Goal: Find specific page/section: Find specific page/section

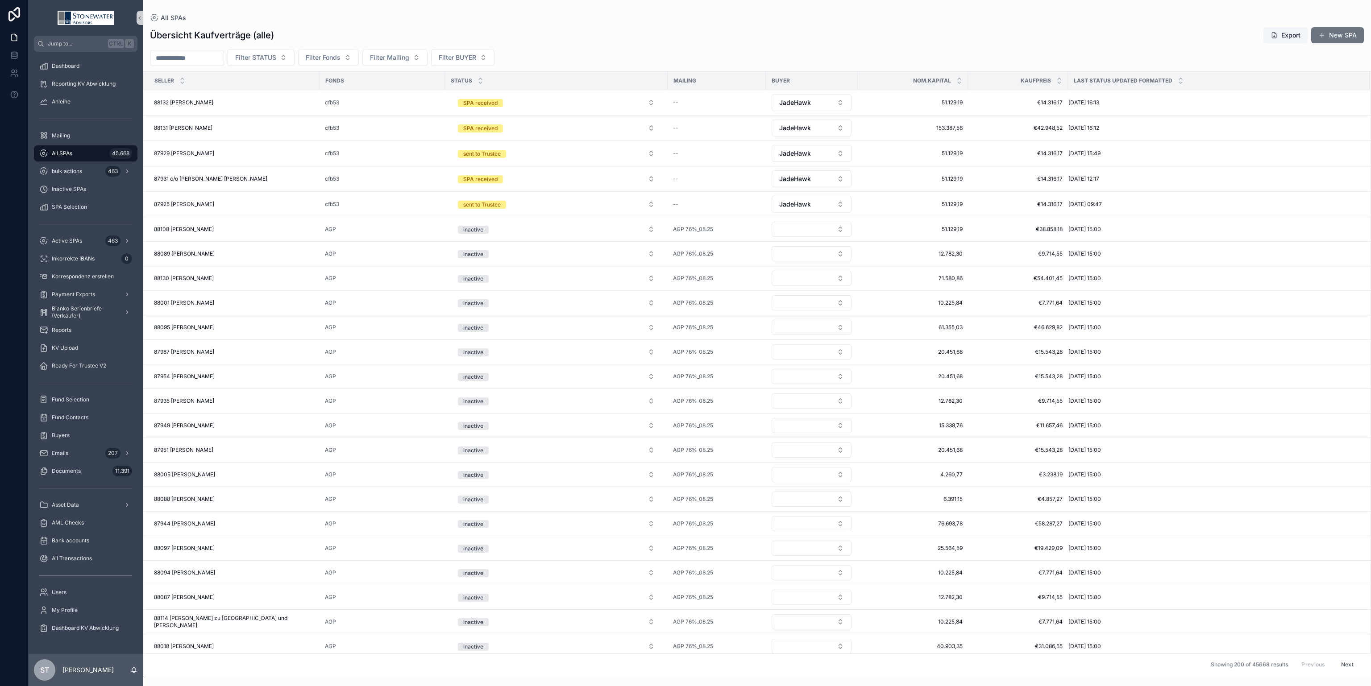
click at [90, 149] on div "All SPAs 45.668" at bounding box center [85, 153] width 93 height 14
click at [224, 58] on input "scrollable content" at bounding box center [186, 58] width 73 height 12
type input "*****"
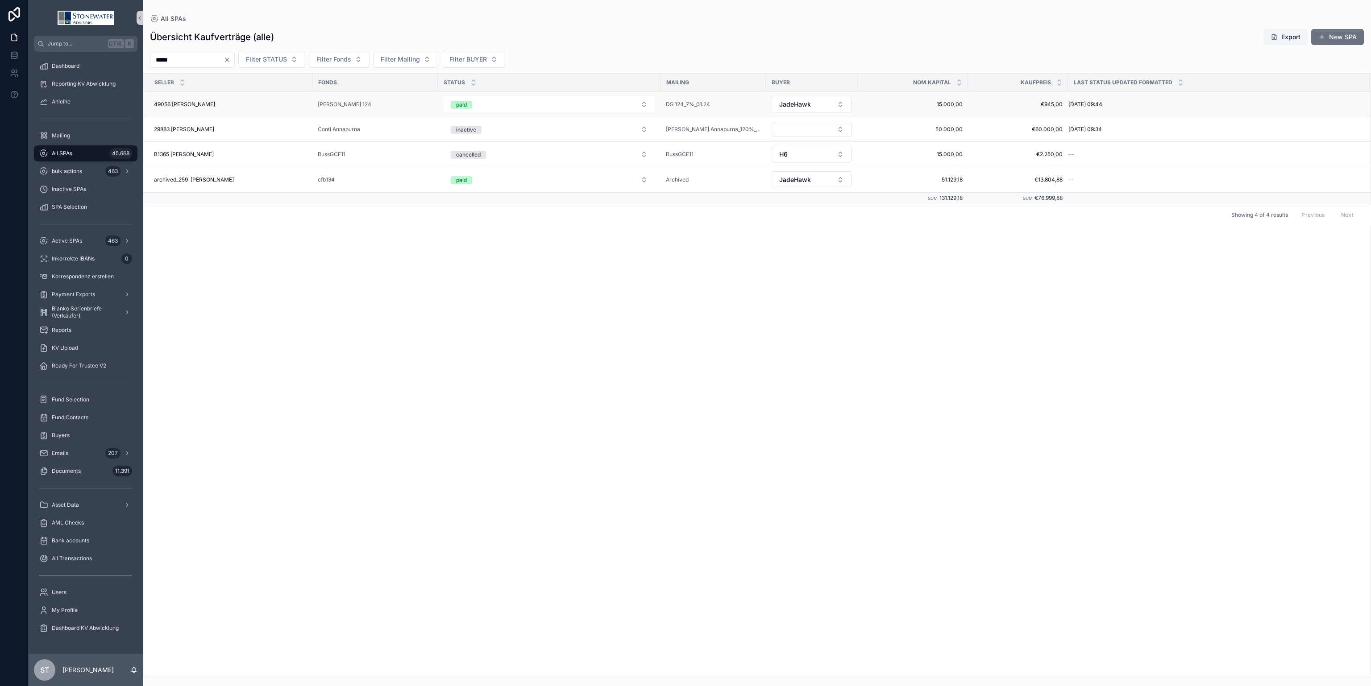
click at [215, 106] on div "49056 [PERSON_NAME] 49056 [PERSON_NAME]" at bounding box center [230, 104] width 153 height 7
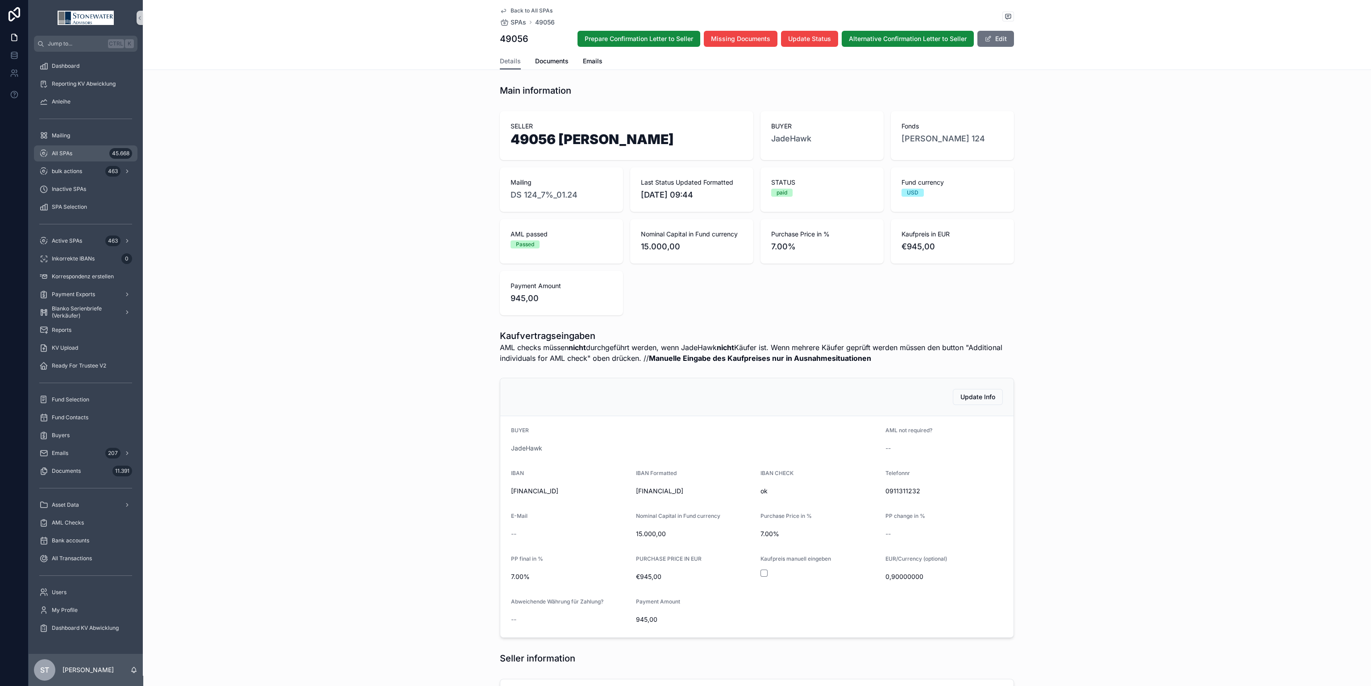
click at [90, 155] on div "All SPAs 45.668" at bounding box center [85, 153] width 93 height 14
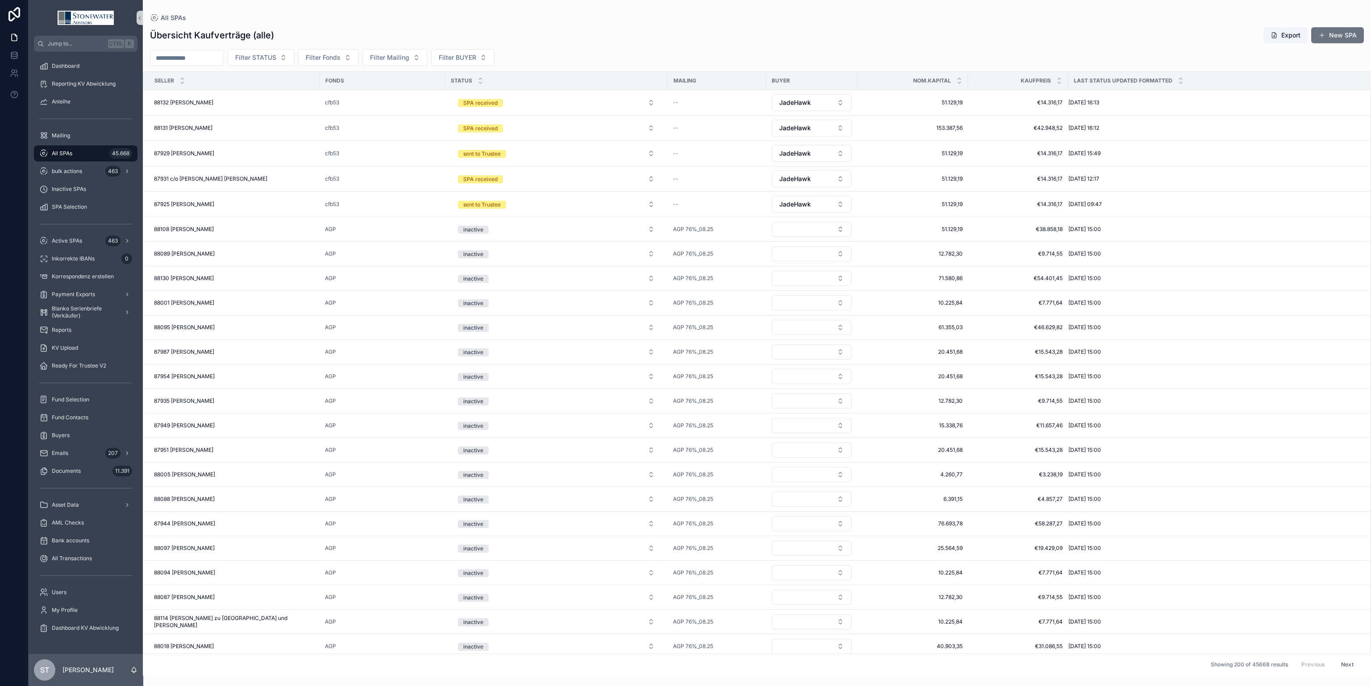
click at [212, 60] on input "scrollable content" at bounding box center [186, 58] width 73 height 12
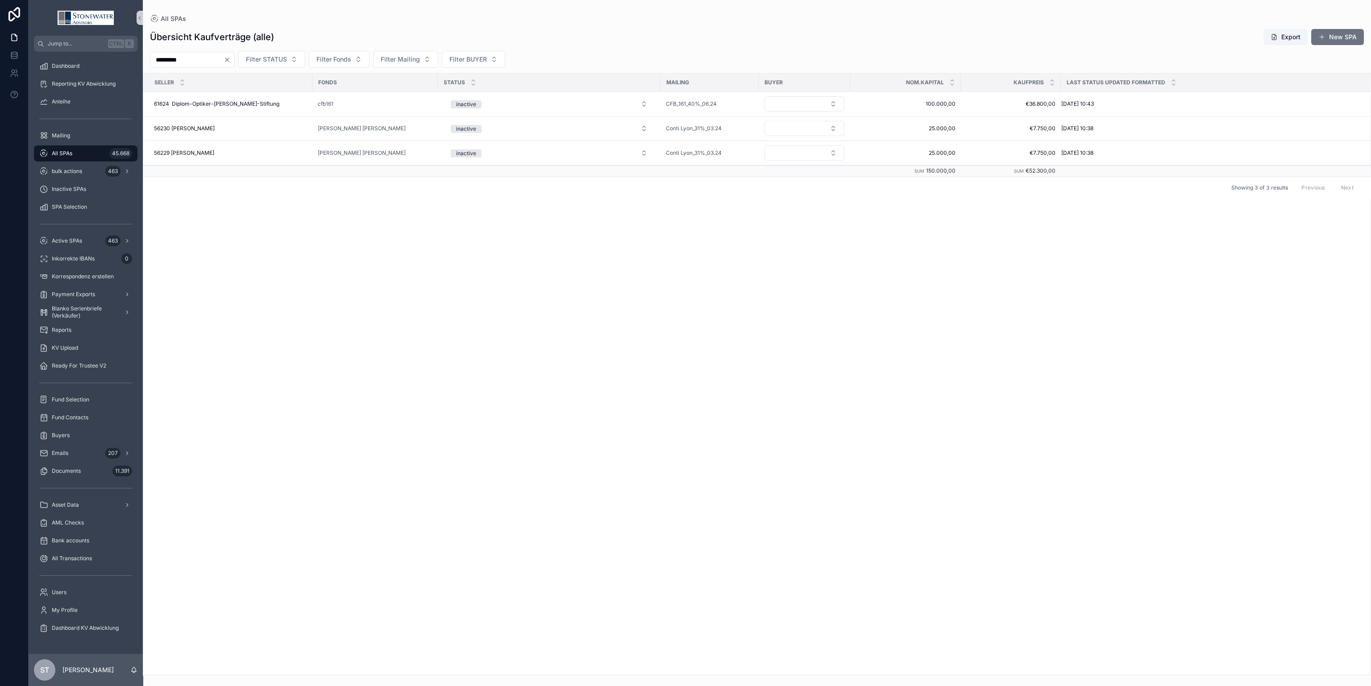
drag, startPoint x: 199, startPoint y: 57, endPoint x: -21, endPoint y: 84, distance: 222.0
click at [0, 84] on html "Jump to... Ctrl K Dashboard Reporting KV Abwicklung Anleihe Mailing All SPAs 45…" at bounding box center [685, 343] width 1371 height 686
type input "********"
click at [293, 103] on div "65885 [PERSON_NAME] 65885 [PERSON_NAME]" at bounding box center [230, 104] width 153 height 7
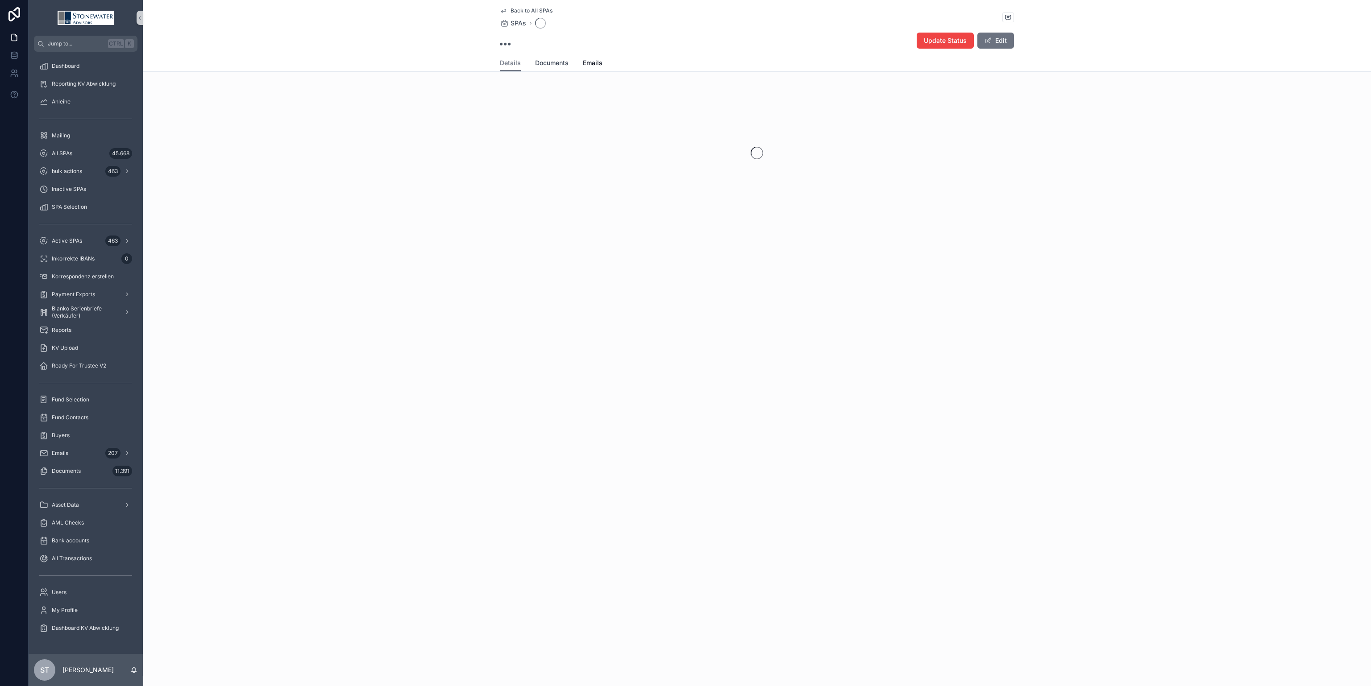
click at [565, 60] on span "Documents" at bounding box center [551, 62] width 33 height 9
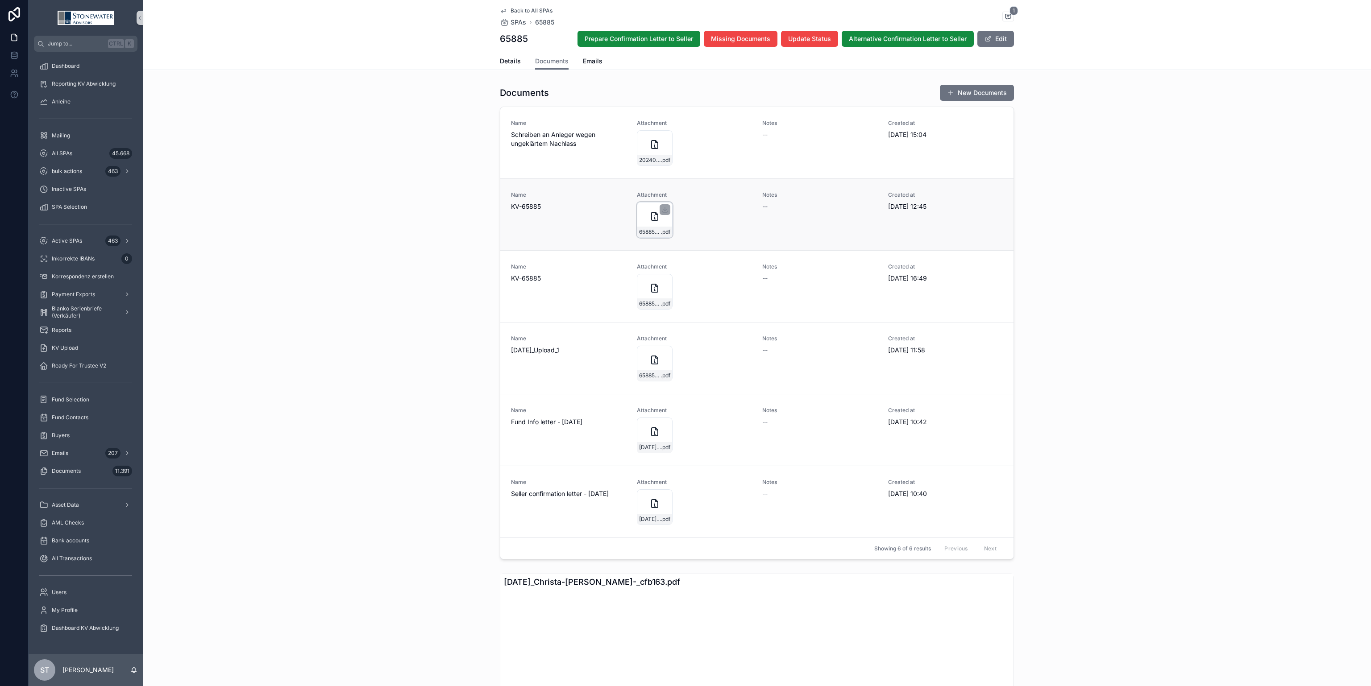
click at [652, 222] on div "65885-[PERSON_NAME]-_cfb163_SeaHawk_KV_12_08_2024 .pdf" at bounding box center [655, 220] width 36 height 36
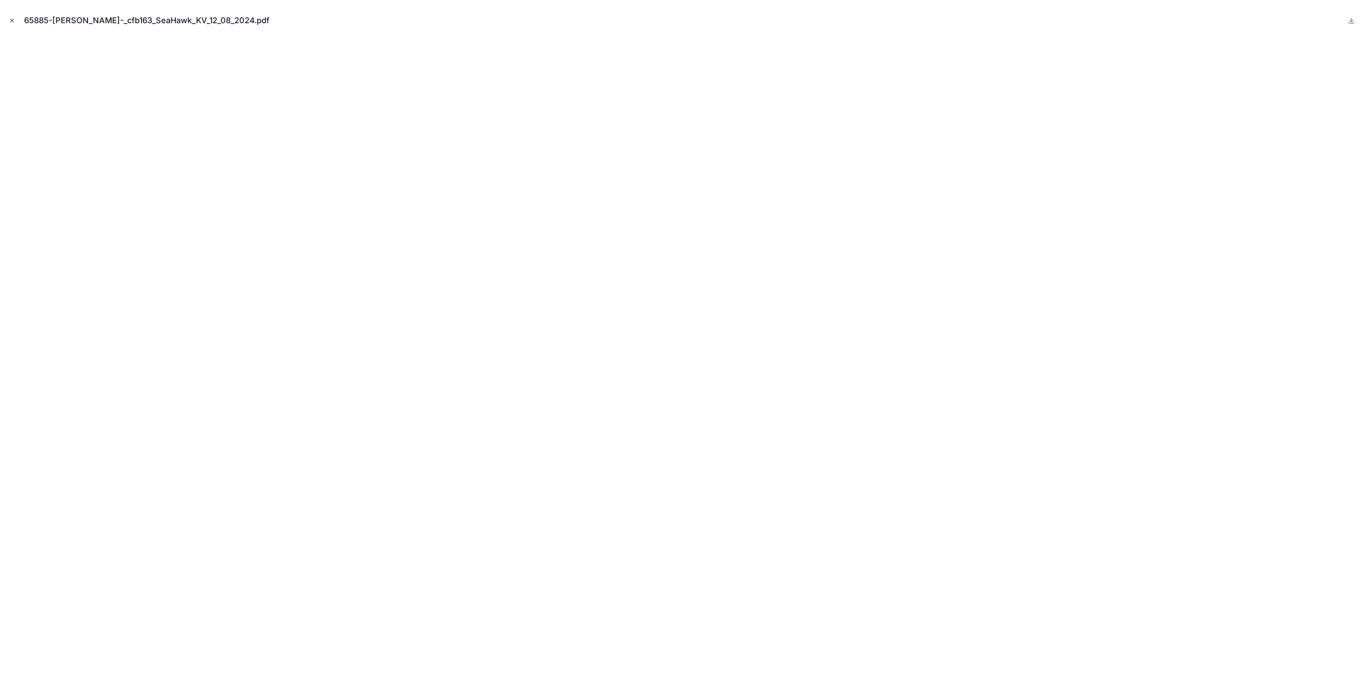
click at [16, 23] on button "Close modal" at bounding box center [12, 21] width 10 height 10
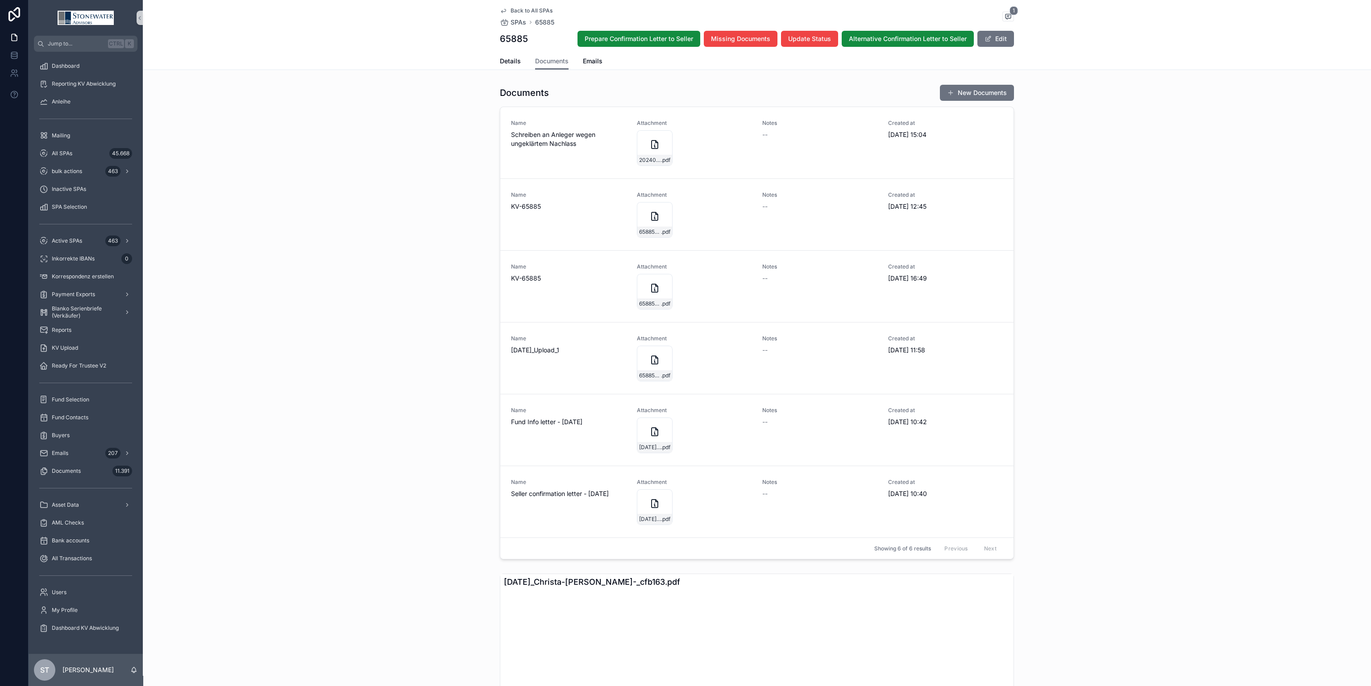
click at [515, 9] on span "Back to All SPAs" at bounding box center [531, 10] width 42 height 7
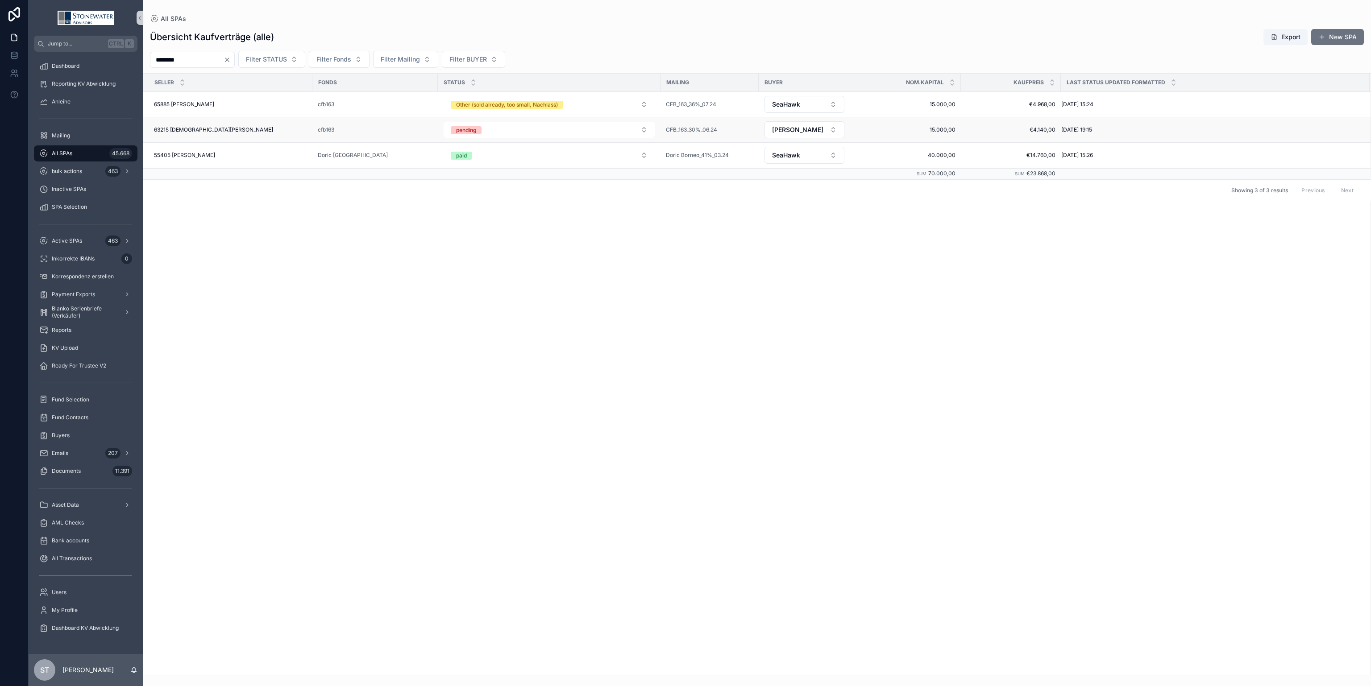
click at [264, 132] on div "63215 [DEMOGRAPHIC_DATA][PERSON_NAME] 63215 [DEMOGRAPHIC_DATA][PERSON_NAME]" at bounding box center [230, 129] width 153 height 7
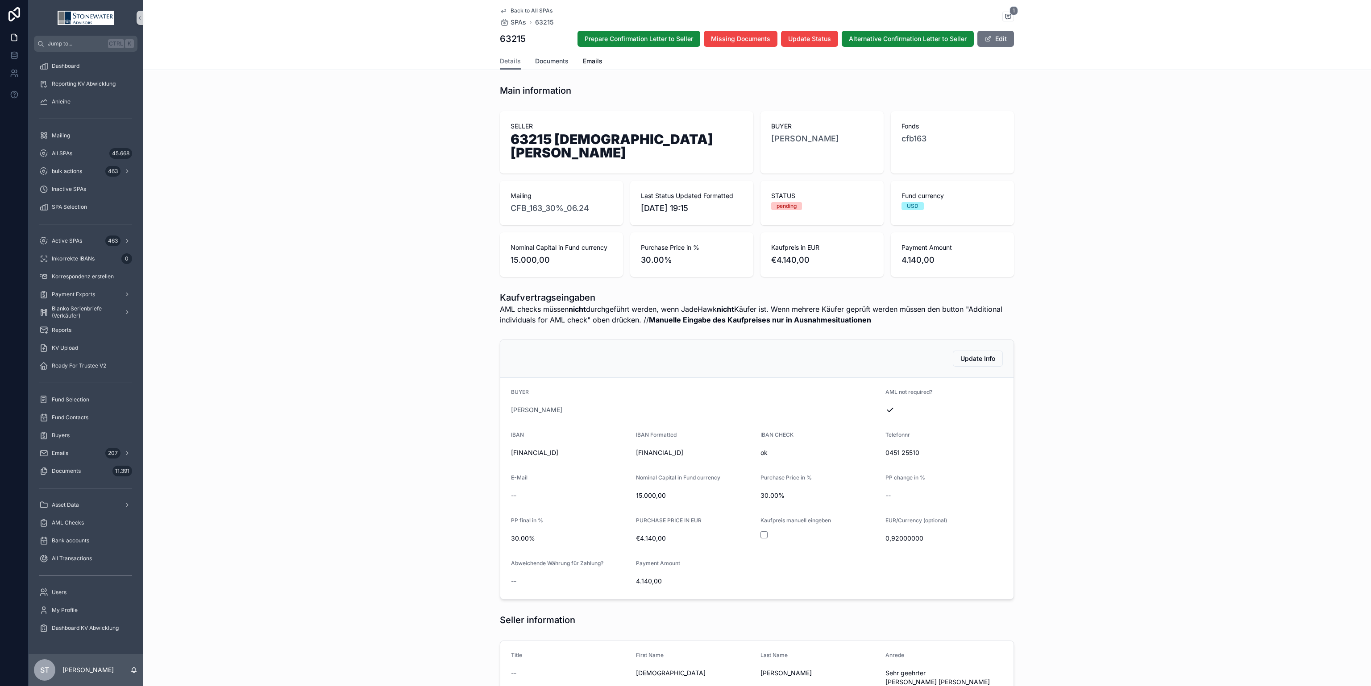
click at [550, 60] on span "Documents" at bounding box center [551, 61] width 33 height 9
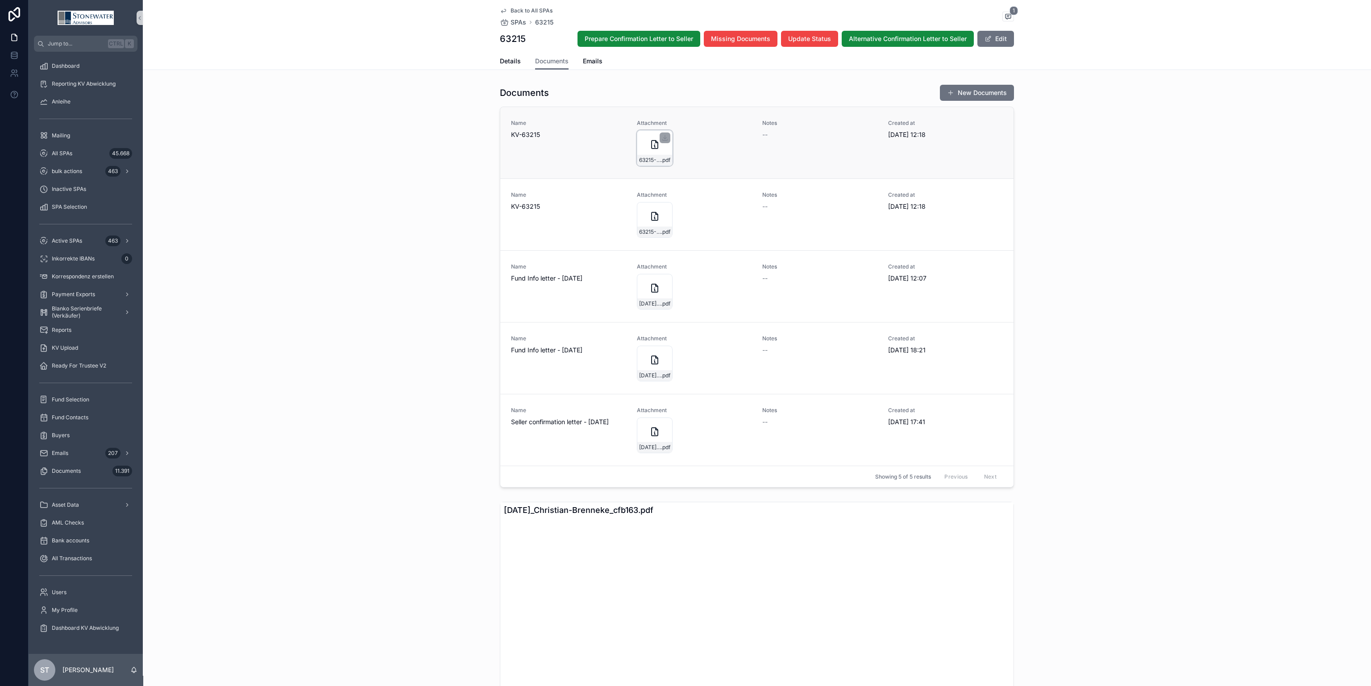
click at [649, 149] on icon "scrollable content" at bounding box center [654, 144] width 11 height 11
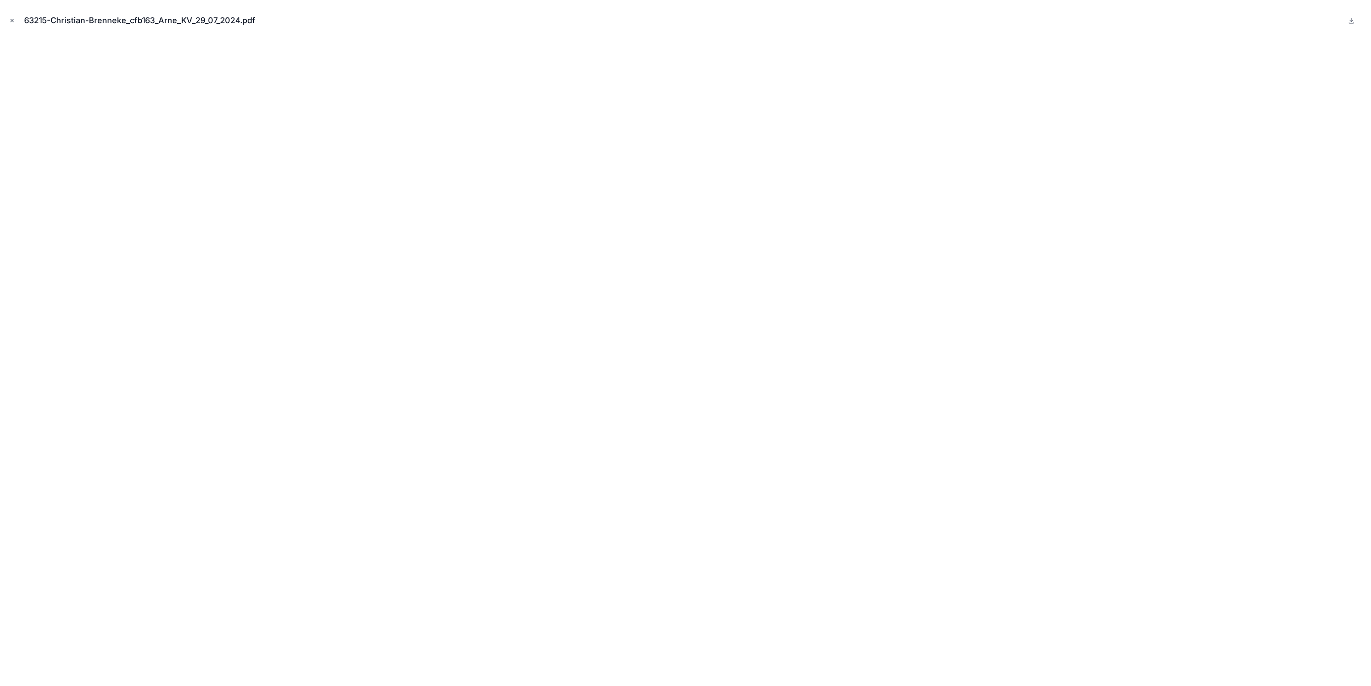
click at [13, 21] on icon "Close modal" at bounding box center [12, 20] width 3 height 3
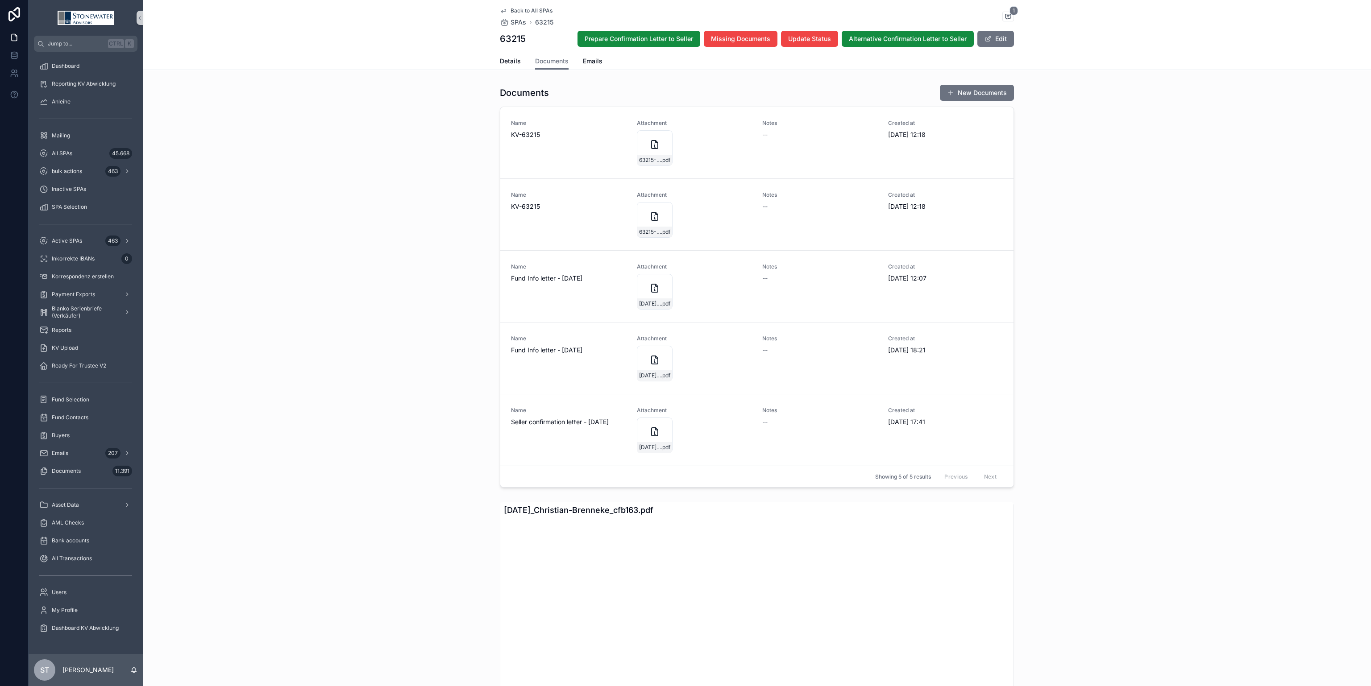
click at [543, 9] on span "Back to All SPAs" at bounding box center [531, 10] width 42 height 7
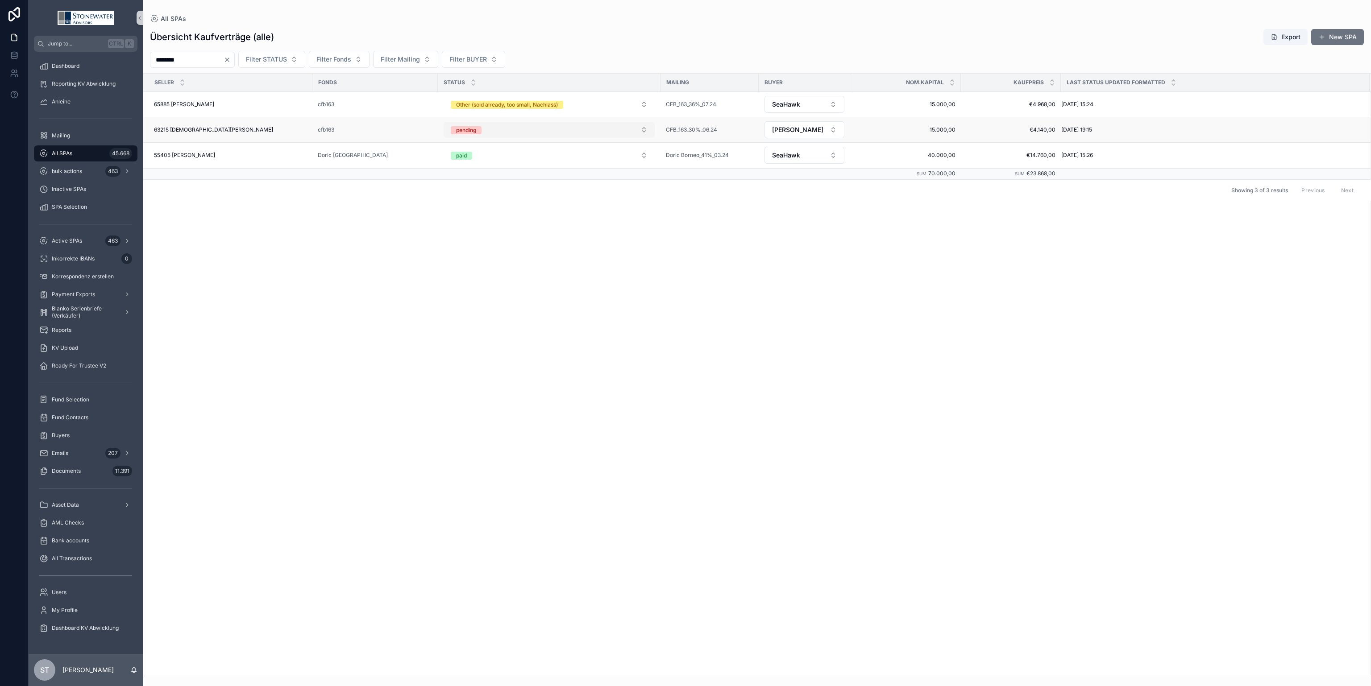
click at [646, 128] on button "pending" at bounding box center [548, 130] width 211 height 16
click at [569, 241] on div "Other (sold already, too small, Nachlass)" at bounding box center [549, 242] width 207 height 13
click at [645, 104] on button "Other (sold already, too small, Nachlass)" at bounding box center [548, 104] width 211 height 16
click at [639, 132] on button "Other (sold already, too small, Nachlass)" at bounding box center [548, 130] width 211 height 16
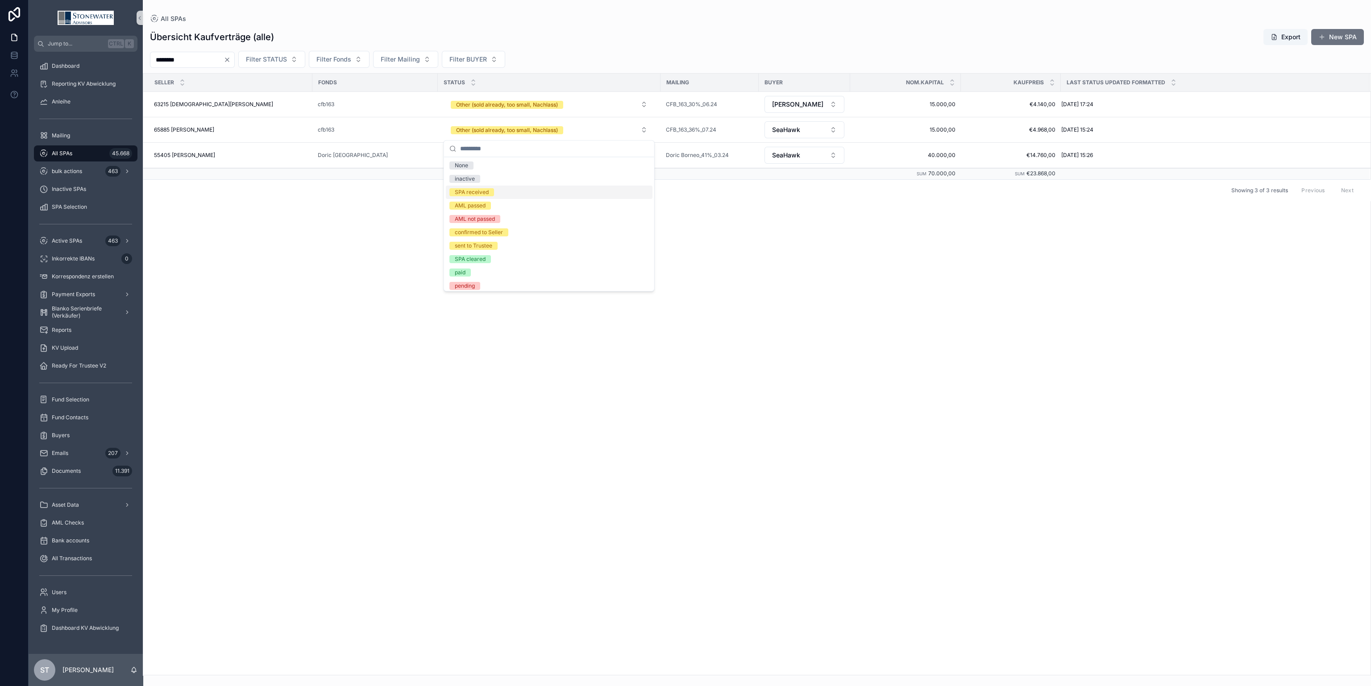
click at [606, 191] on div "SPA received" at bounding box center [549, 192] width 207 height 13
click at [258, 105] on div "65885 [PERSON_NAME] 65885 [PERSON_NAME]" at bounding box center [230, 104] width 153 height 7
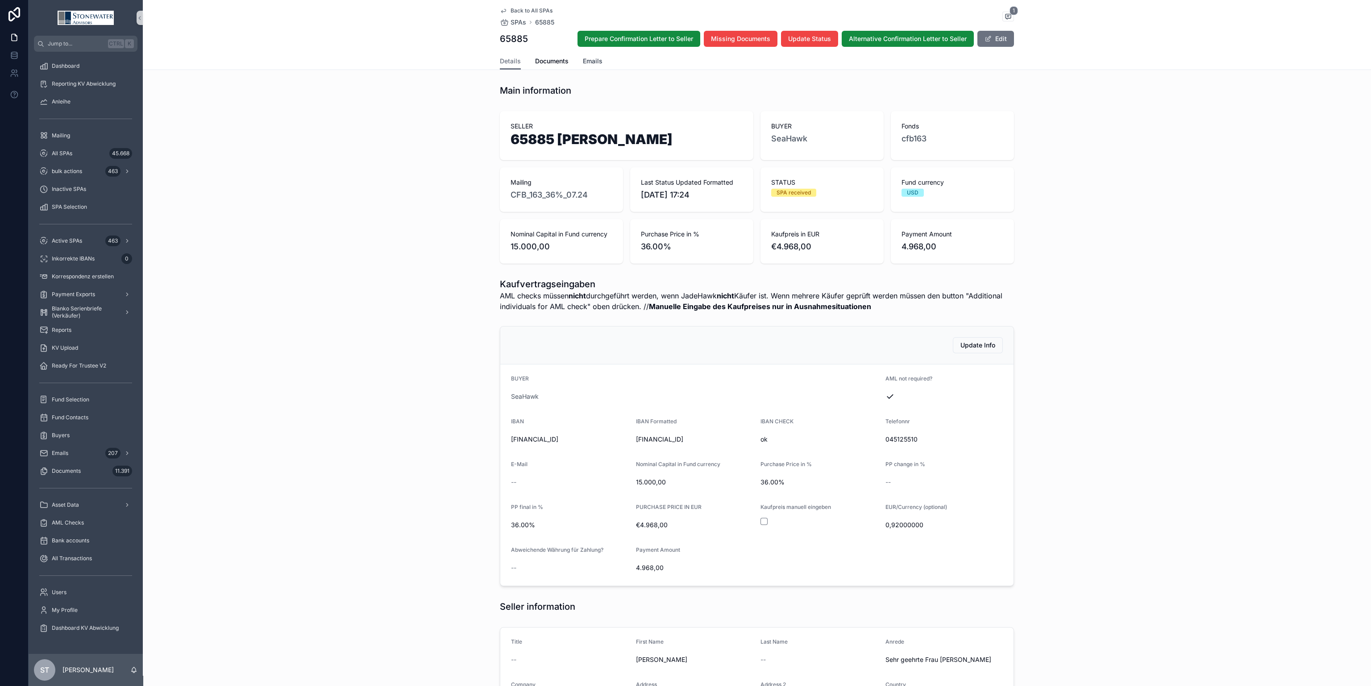
click at [589, 59] on span "Emails" at bounding box center [593, 61] width 20 height 9
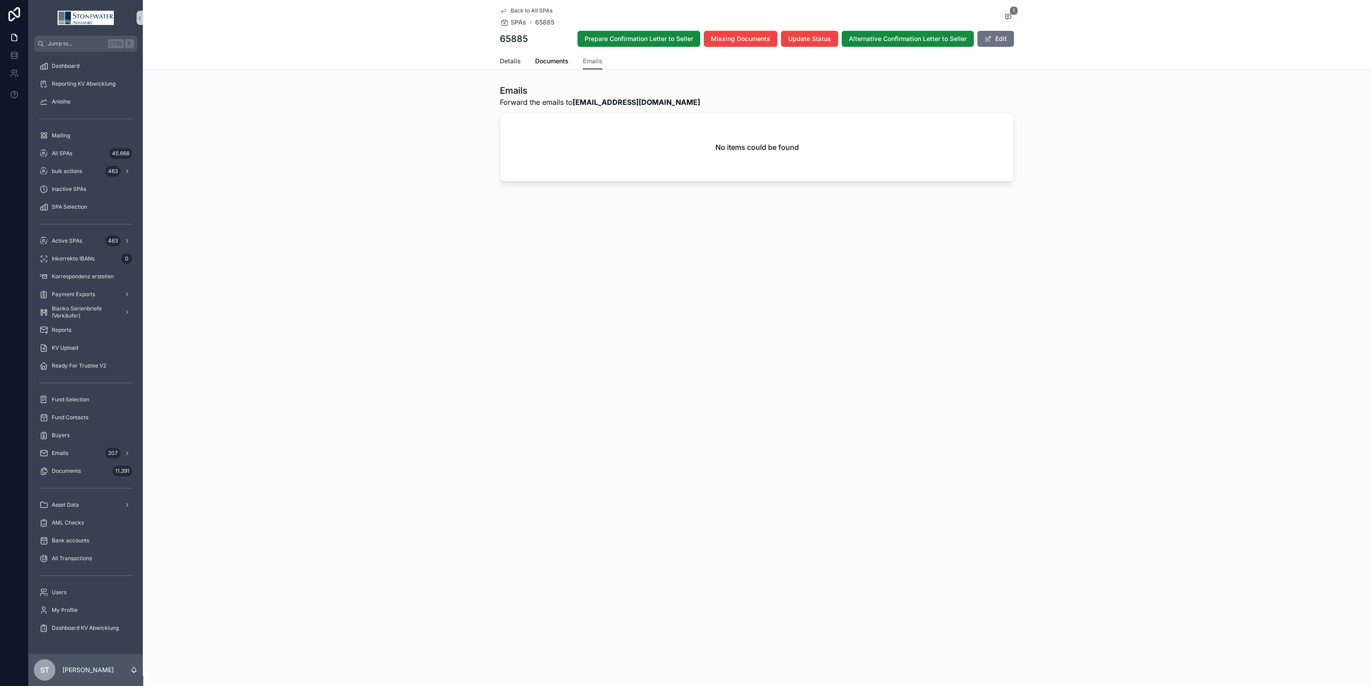
click at [519, 58] on span "Details" at bounding box center [510, 61] width 21 height 9
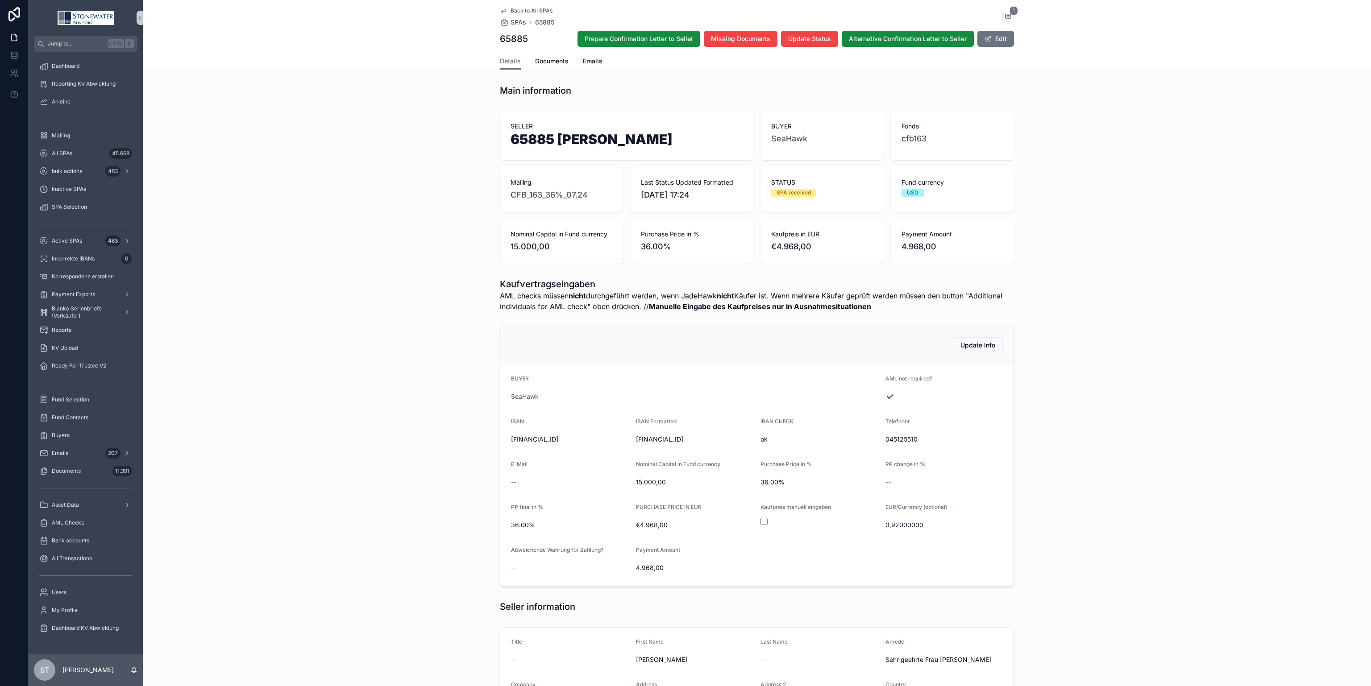
click at [543, 138] on h1 "65885 [PERSON_NAME]" at bounding box center [626, 141] width 232 height 17
drag, startPoint x: 550, startPoint y: 141, endPoint x: 502, endPoint y: 141, distance: 47.7
click at [502, 141] on div "SELLER 65885 [PERSON_NAME]" at bounding box center [626, 135] width 253 height 49
copy h1 "65885"
click at [547, 65] on span "Documents" at bounding box center [551, 61] width 33 height 9
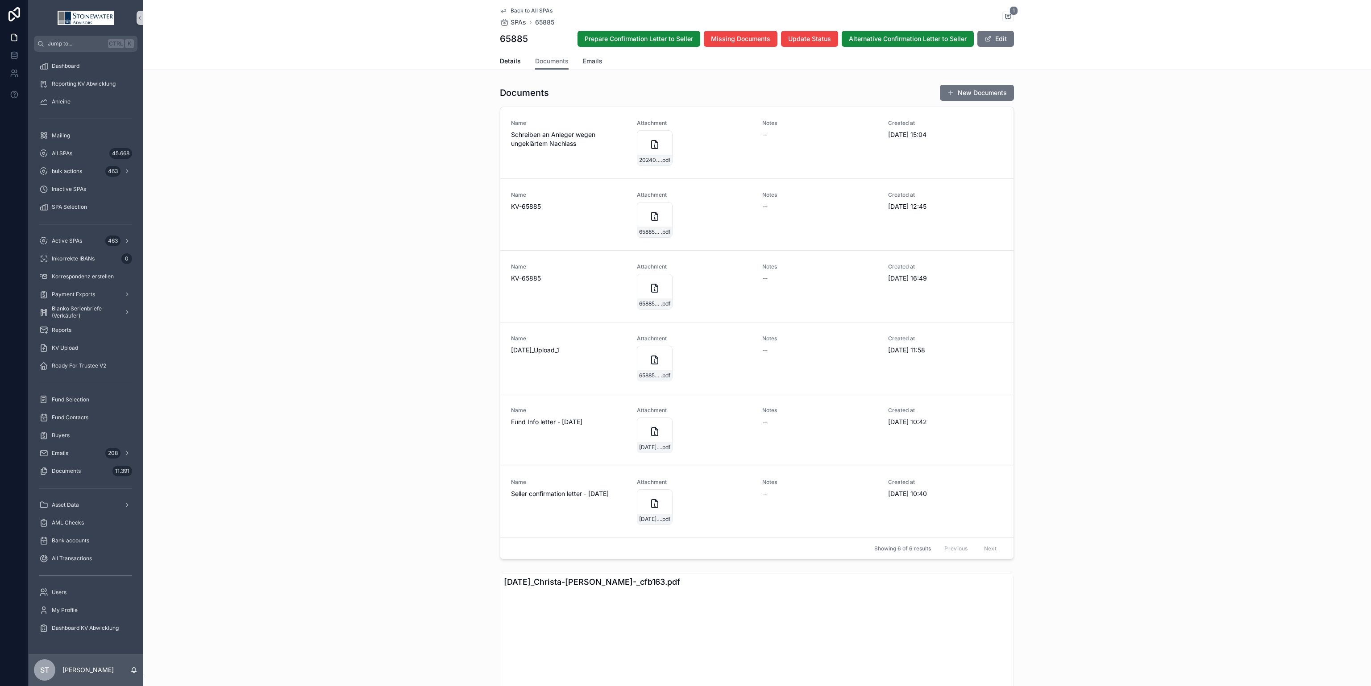
click at [593, 54] on link "Emails" at bounding box center [593, 62] width 20 height 18
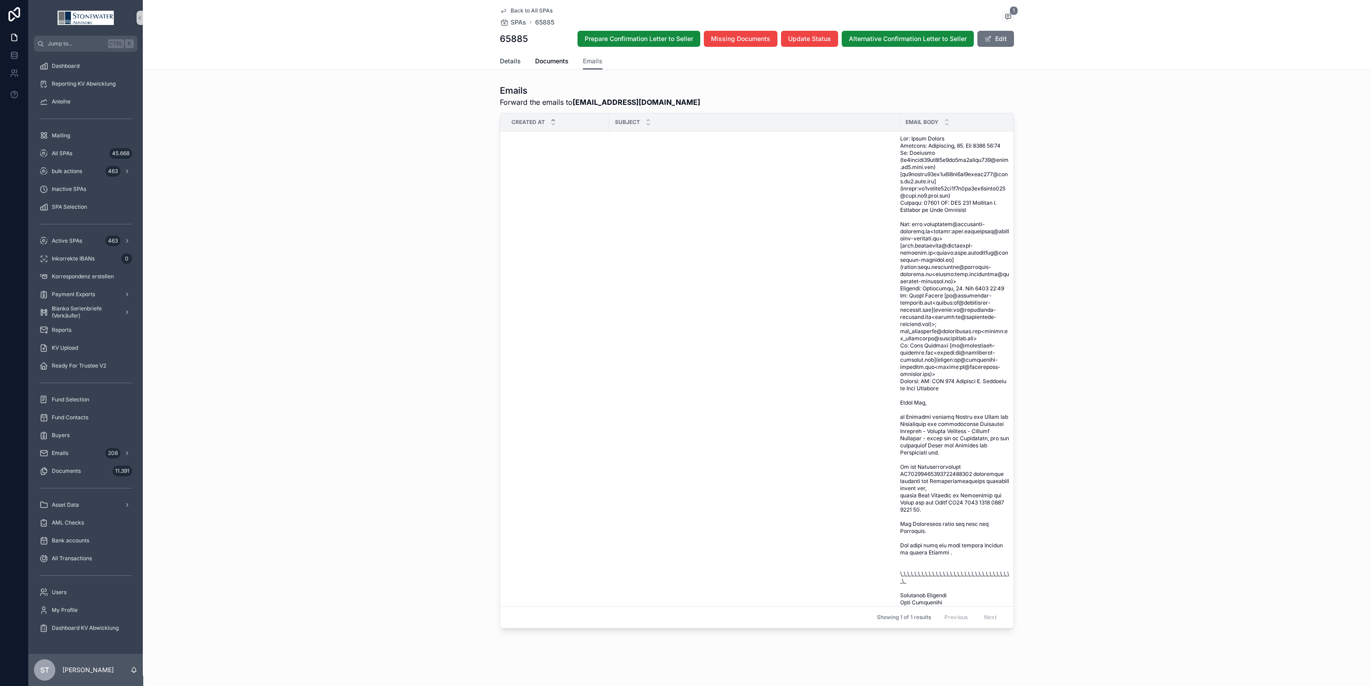
click at [500, 65] on span "Details" at bounding box center [510, 61] width 21 height 9
